Goal: Task Accomplishment & Management: Manage account settings

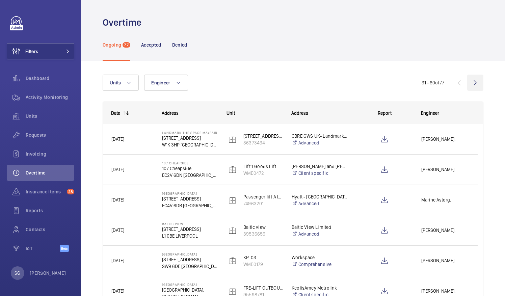
click at [468, 83] on wm-front-icon-button at bounding box center [475, 83] width 16 height 16
click at [469, 82] on wm-front-icon-button at bounding box center [475, 83] width 16 height 16
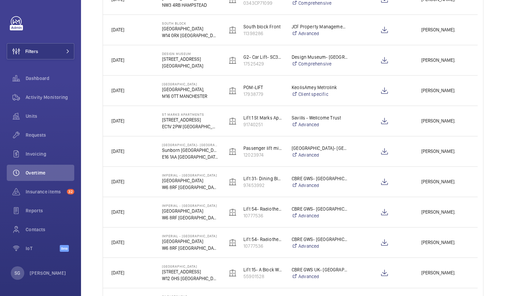
scroll to position [655, 0]
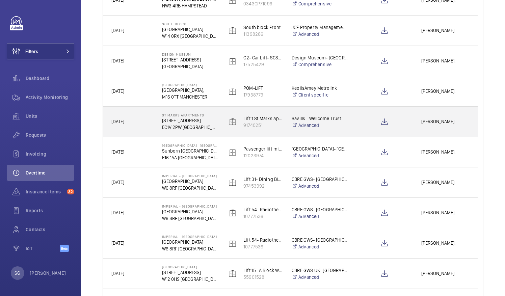
click at [428, 121] on span "[PERSON_NAME]." at bounding box center [445, 122] width 48 height 8
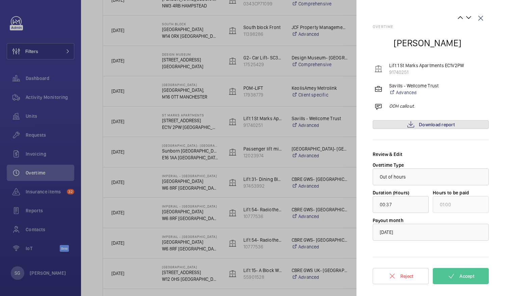
click at [430, 123] on span "Download report" at bounding box center [437, 124] width 36 height 5
click at [484, 17] on wm-front-icon-button at bounding box center [480, 18] width 16 height 16
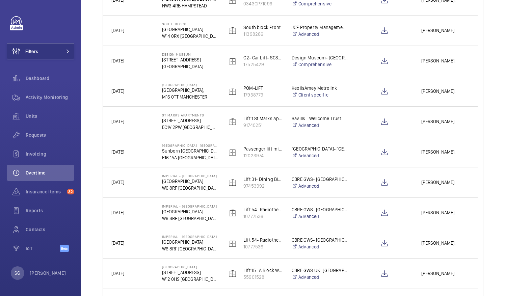
scroll to position [0, 0]
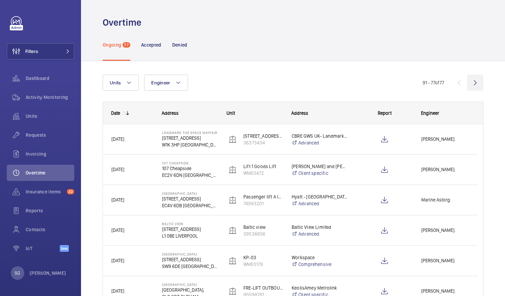
click at [470, 80] on wm-front-icon-button at bounding box center [475, 83] width 16 height 16
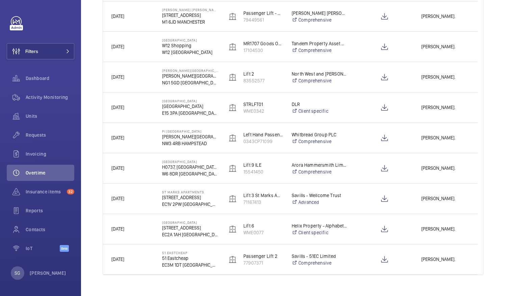
scroll to position [377, 0]
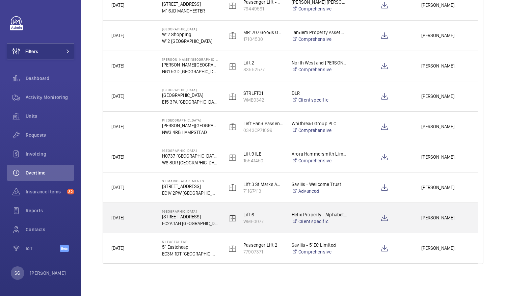
click at [438, 216] on span "[PERSON_NAME]." at bounding box center [445, 218] width 48 height 8
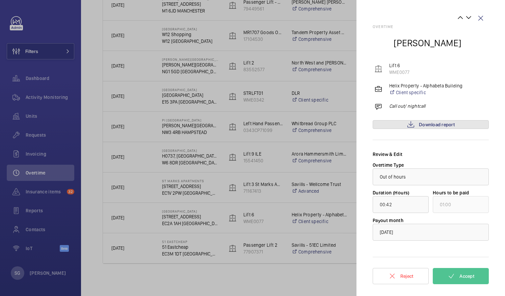
click at [415, 126] on link "Download report" at bounding box center [430, 124] width 116 height 9
click at [449, 276] on mat-icon at bounding box center [451, 276] width 8 height 8
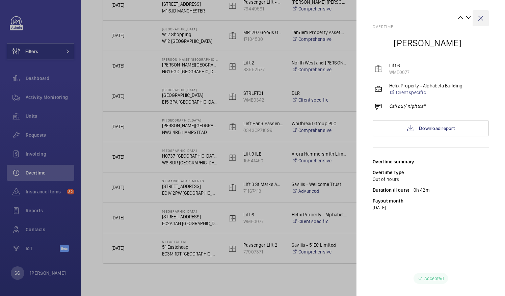
click at [479, 19] on wm-front-icon-button at bounding box center [480, 18] width 16 height 16
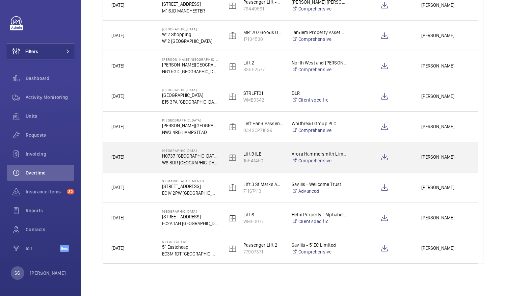
click at [437, 153] on span "[PERSON_NAME]." at bounding box center [445, 157] width 48 height 8
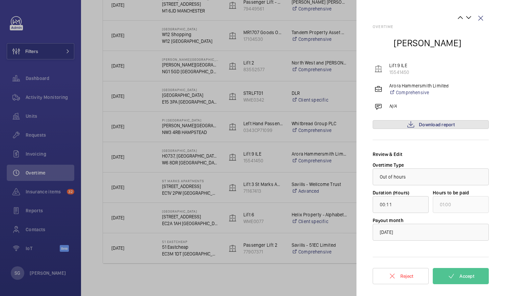
click at [417, 122] on link "Download report" at bounding box center [430, 124] width 116 height 9
click at [485, 22] on wm-front-icon-button at bounding box center [480, 18] width 16 height 16
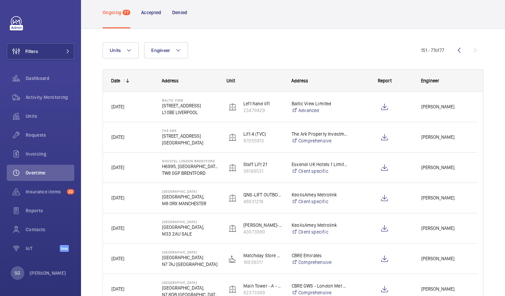
scroll to position [23, 0]
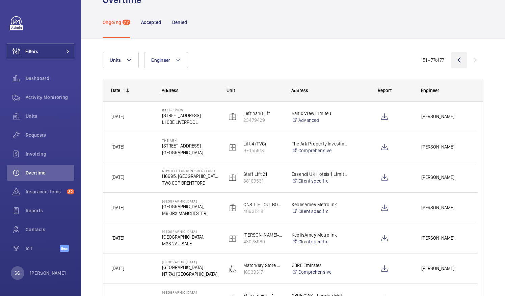
click at [453, 56] on wm-front-icon-button at bounding box center [459, 60] width 16 height 16
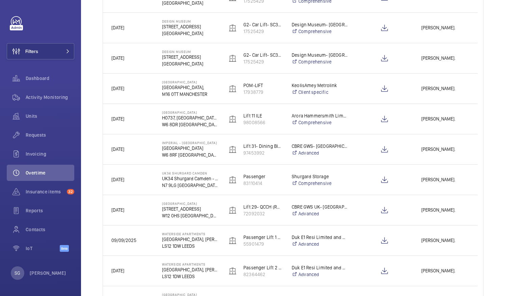
scroll to position [630, 0]
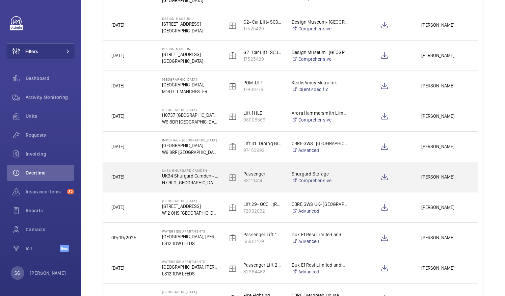
click at [436, 181] on div "[PERSON_NAME]." at bounding box center [445, 176] width 64 height 21
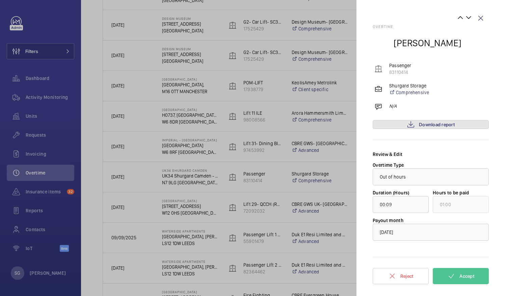
click at [457, 125] on link "Download report" at bounding box center [430, 124] width 116 height 9
click at [460, 270] on button "Accept" at bounding box center [460, 276] width 56 height 16
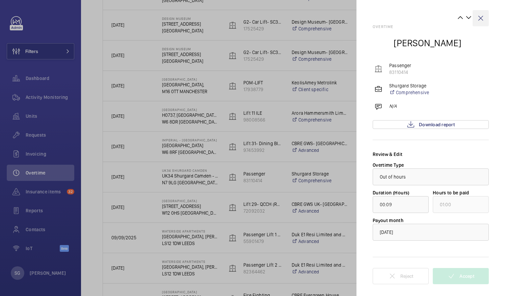
click at [482, 16] on wm-front-icon-button at bounding box center [480, 18] width 16 height 16
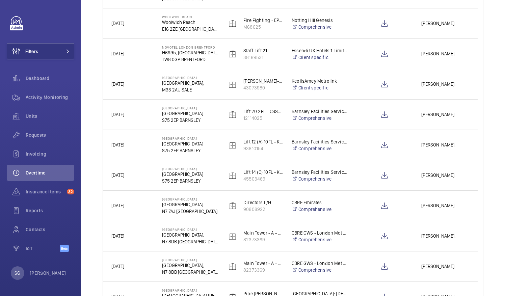
scroll to position [0, 0]
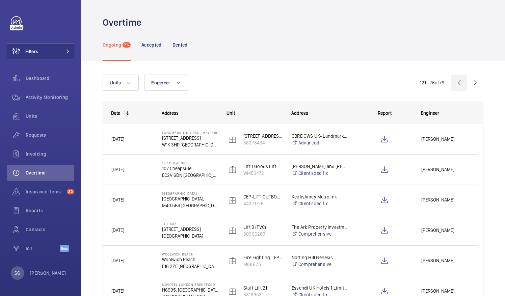
click at [454, 84] on wm-front-icon-button at bounding box center [459, 83] width 16 height 16
click at [469, 82] on wm-front-icon-button at bounding box center [475, 83] width 16 height 16
click at [468, 77] on wm-front-icon-button at bounding box center [475, 83] width 16 height 16
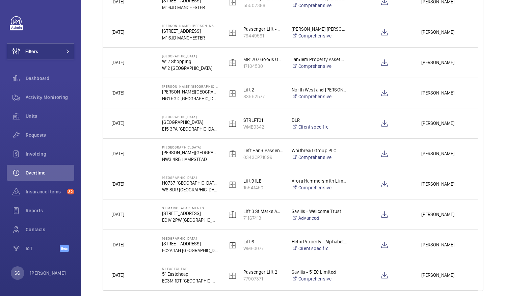
scroll to position [377, 0]
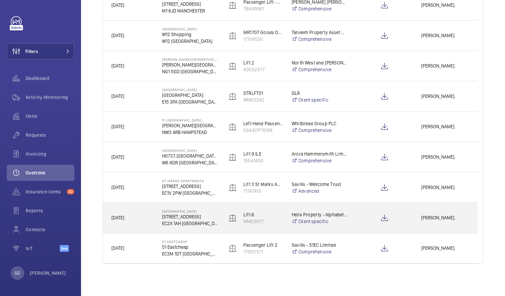
click at [430, 214] on span "[PERSON_NAME]." at bounding box center [445, 218] width 48 height 8
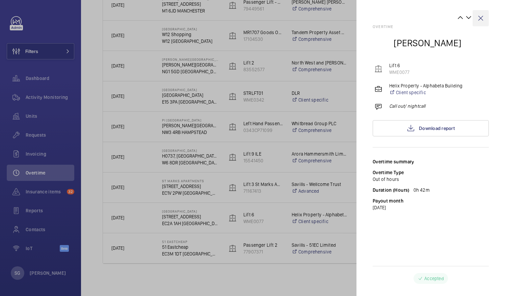
click at [484, 15] on wm-front-icon-button at bounding box center [480, 18] width 16 height 16
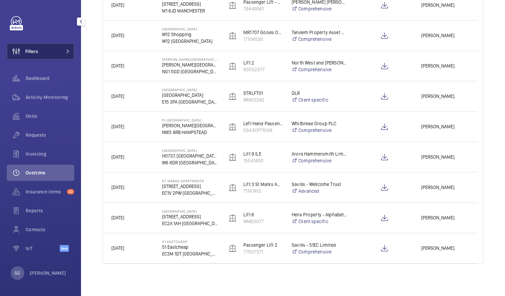
click at [56, 47] on button "Filters" at bounding box center [40, 51] width 67 height 16
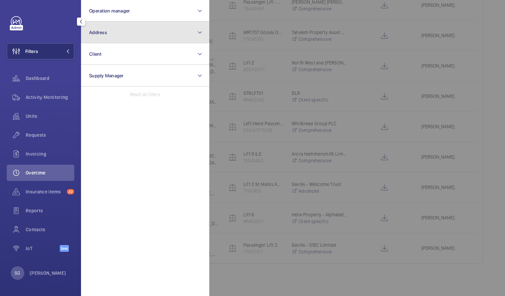
click at [123, 31] on button "Address" at bounding box center [145, 33] width 128 height 22
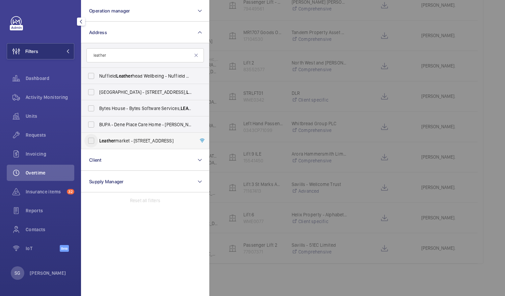
type input "leather"
click at [93, 139] on input "Leather market - [STREET_ADDRESS]" at bounding box center [90, 140] width 13 height 13
checkbox input "true"
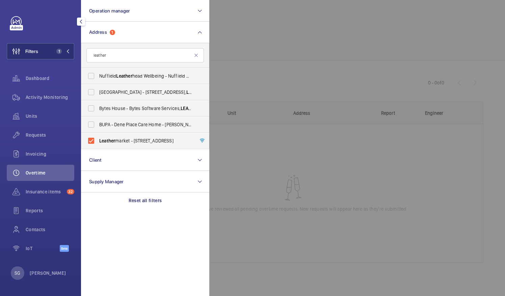
click at [325, 25] on div at bounding box center [461, 148] width 505 height 296
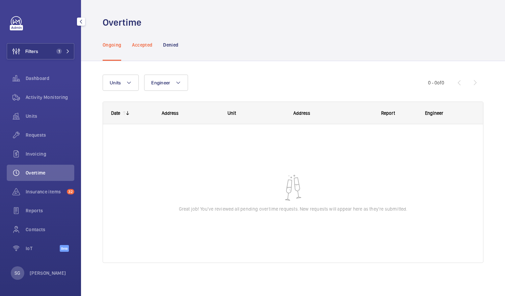
click at [141, 44] on p "Accepted" at bounding box center [142, 44] width 20 height 7
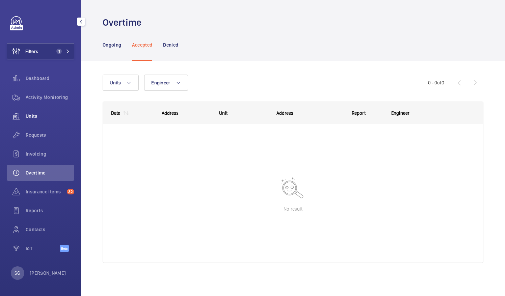
click at [51, 112] on div "Units" at bounding box center [40, 116] width 67 height 16
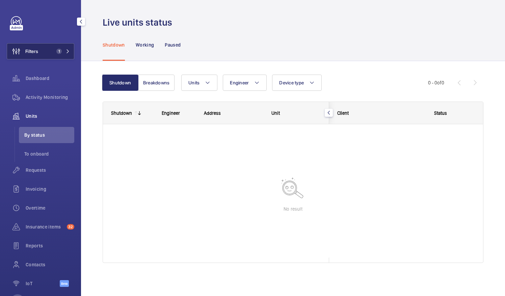
click at [68, 48] on button "Filters 1" at bounding box center [40, 51] width 67 height 16
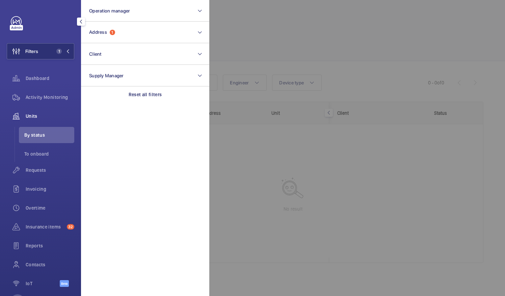
click at [253, 26] on div at bounding box center [461, 148] width 505 height 296
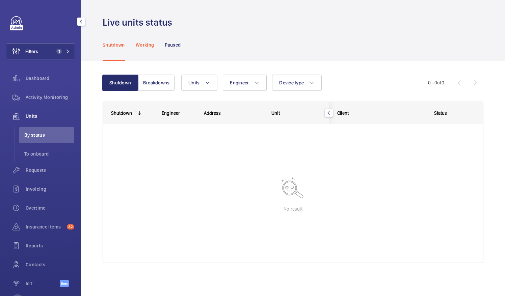
click at [139, 42] on p "Working" at bounding box center [145, 44] width 18 height 7
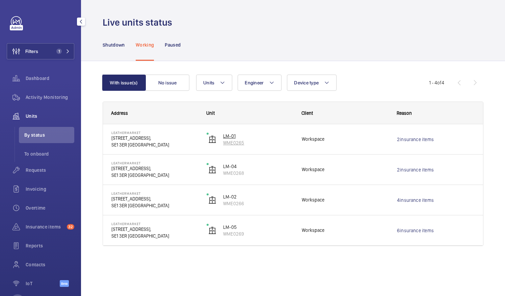
click at [228, 141] on p "WME0265" at bounding box center [258, 142] width 70 height 7
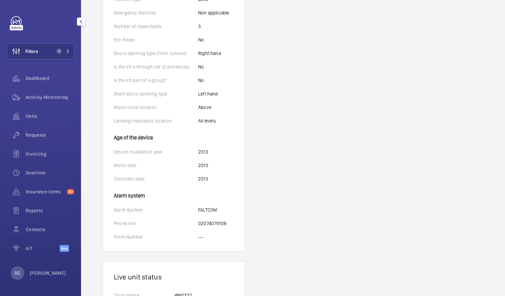
scroll to position [368, 0]
